Goal: Transaction & Acquisition: Download file/media

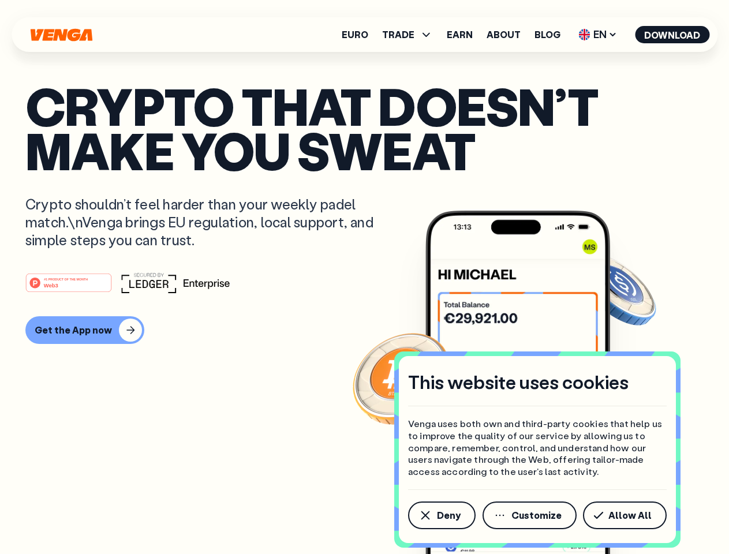
click at [364, 277] on div "#1 PRODUCT OF THE MONTH Web3" at bounding box center [364, 283] width 679 height 21
click at [441, 516] on span "Deny" at bounding box center [449, 515] width 24 height 9
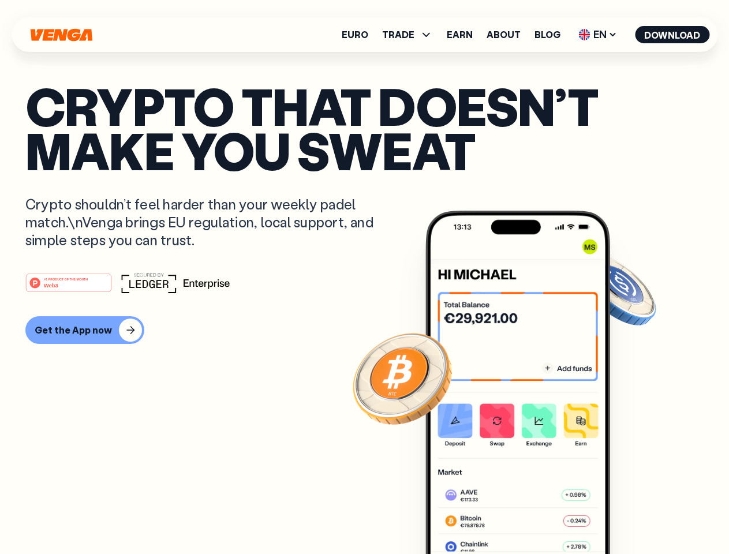
click at [531, 516] on img at bounding box center [518, 404] width 185 height 387
click at [627, 516] on article "Crypto that doesn’t make you sweat Crypto shouldn’t feel harder than your weekl…" at bounding box center [364, 300] width 679 height 433
click at [411, 35] on span "TRADE" at bounding box center [398, 34] width 32 height 9
click at [598, 35] on span "EN" at bounding box center [598, 34] width 47 height 18
click at [673, 35] on button "Download" at bounding box center [672, 34] width 74 height 17
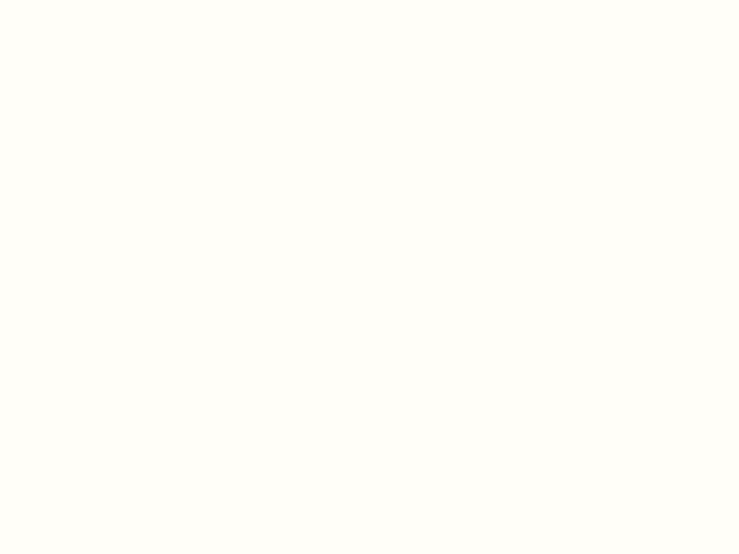
click at [83, 0] on html "This website uses cookies Venga uses both own and third-party cookies that help…" at bounding box center [369, 0] width 739 height 0
click at [70, 0] on html "This website uses cookies Venga uses both own and third-party cookies that help…" at bounding box center [369, 0] width 739 height 0
